Goal: Find specific page/section: Find specific page/section

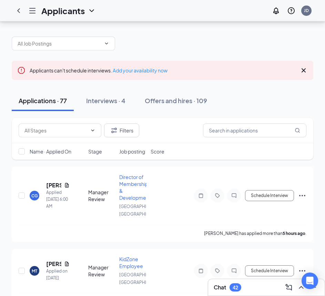
scroll to position [34, 0]
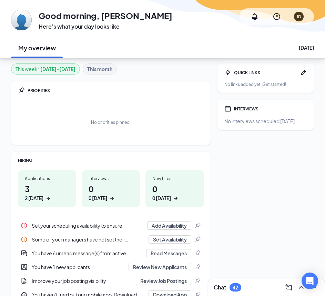
scroll to position [76, 0]
